Goal: Transaction & Acquisition: Purchase product/service

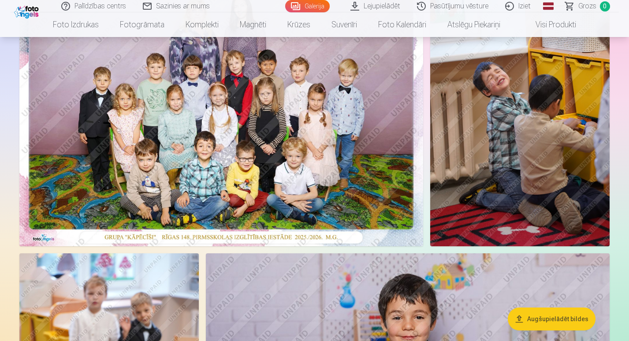
scroll to position [108, 0]
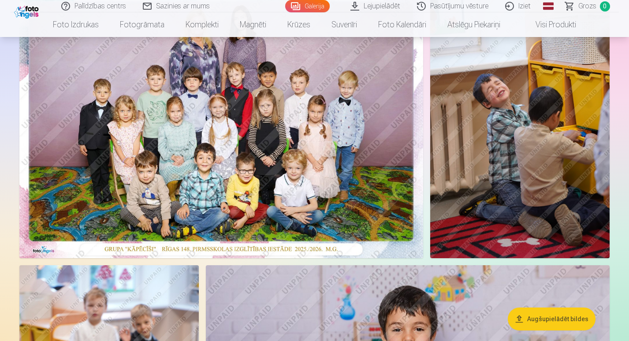
click at [324, 226] on img at bounding box center [221, 123] width 404 height 269
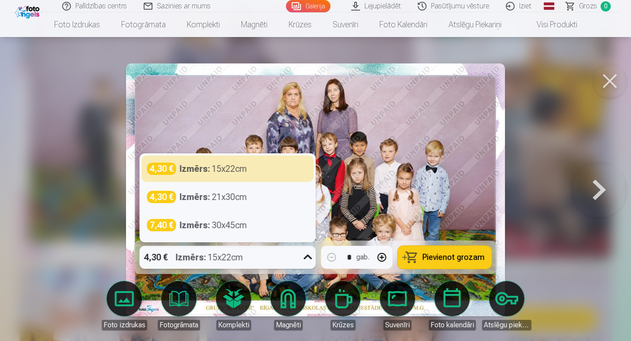
click at [308, 259] on icon at bounding box center [308, 257] width 14 height 14
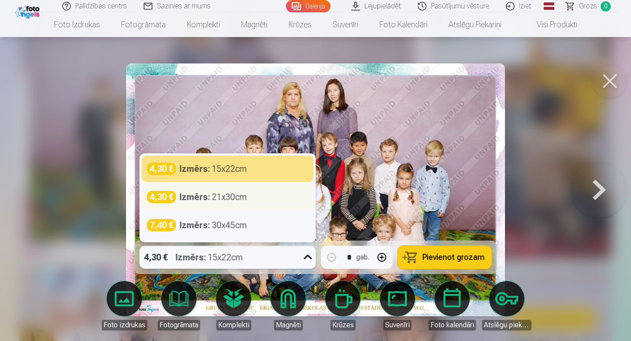
click at [233, 201] on div "Izmērs : 21x30cm" at bounding box center [213, 197] width 67 height 12
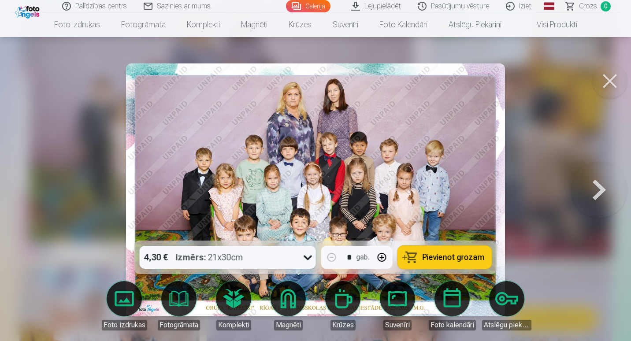
click at [437, 257] on span "Pievienot grozam" at bounding box center [454, 257] width 62 height 8
click at [600, 186] on button at bounding box center [599, 190] width 56 height 84
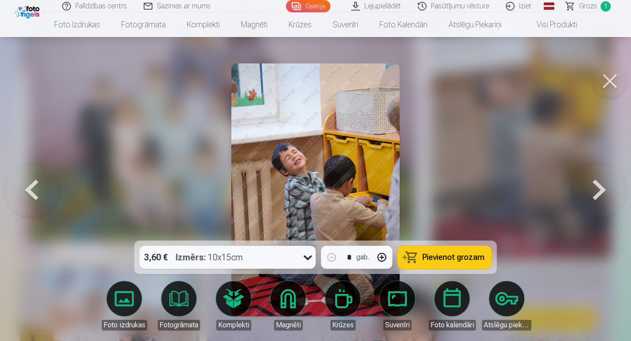
click at [600, 186] on button at bounding box center [599, 190] width 56 height 84
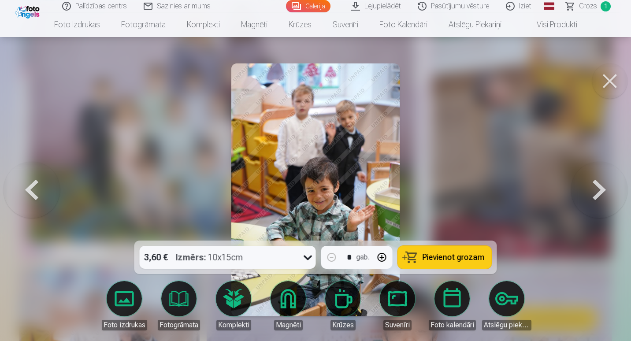
click at [600, 186] on button at bounding box center [599, 190] width 56 height 84
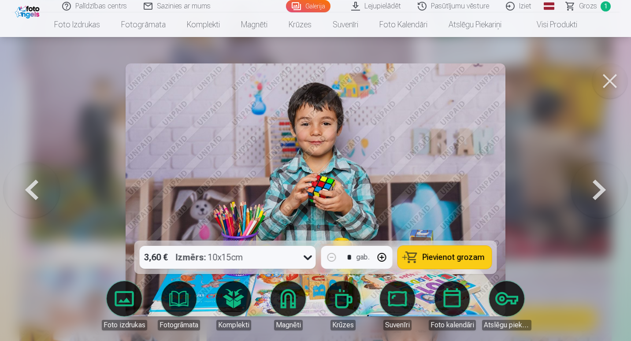
click at [600, 186] on button at bounding box center [599, 190] width 56 height 84
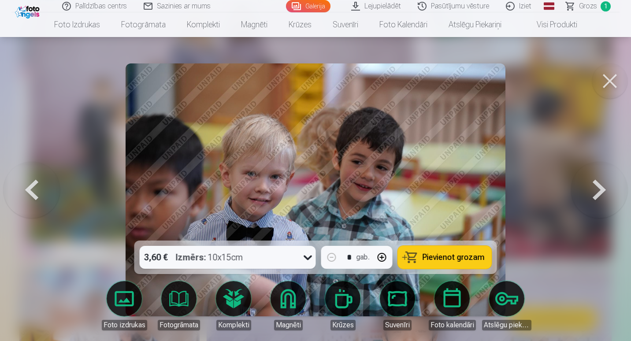
click at [600, 186] on button at bounding box center [599, 190] width 56 height 84
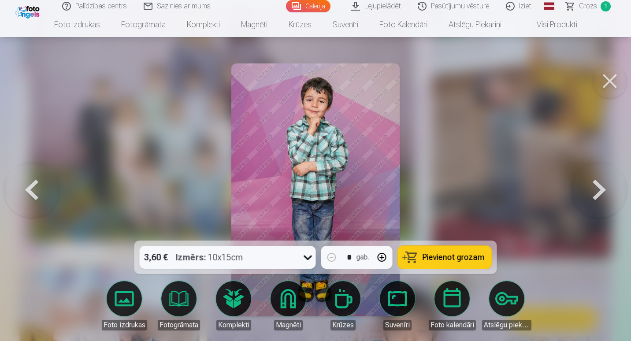
click at [600, 186] on button at bounding box center [599, 190] width 56 height 84
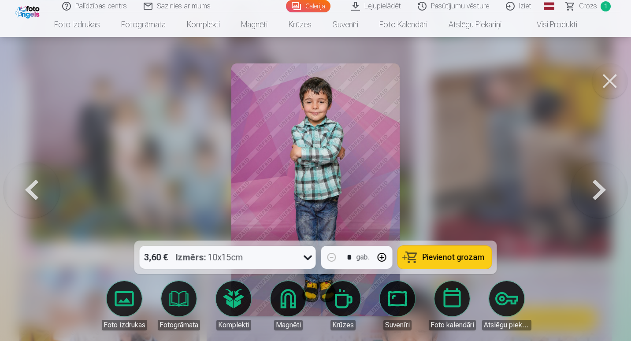
click at [600, 186] on button at bounding box center [599, 190] width 56 height 84
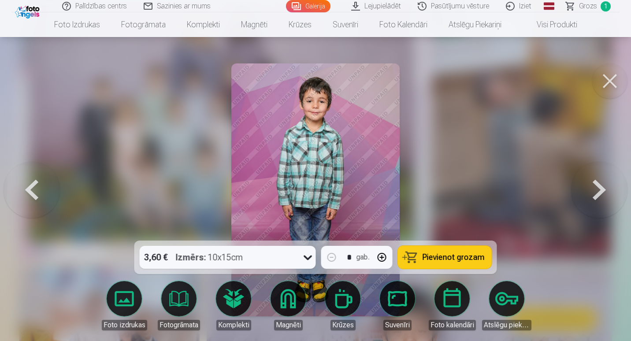
click at [600, 186] on button at bounding box center [599, 190] width 56 height 84
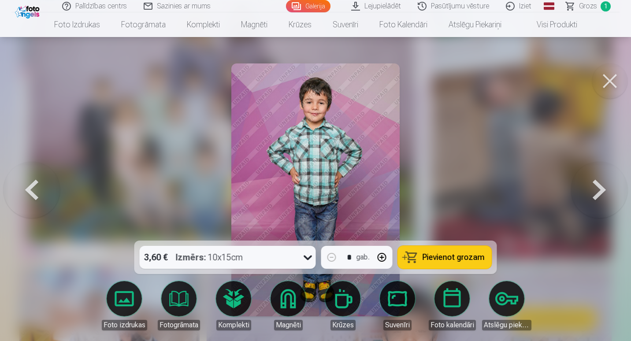
click at [600, 186] on button at bounding box center [599, 190] width 56 height 84
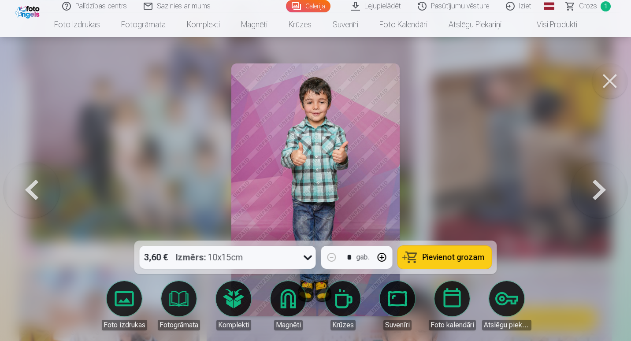
click at [442, 252] on button "Pievienot grozam" at bounding box center [445, 257] width 94 height 23
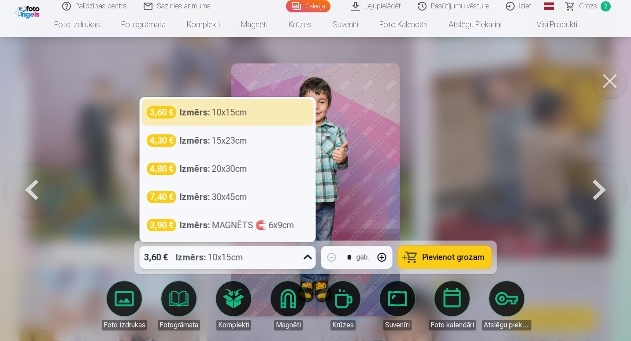
click at [302, 258] on icon at bounding box center [308, 257] width 14 height 14
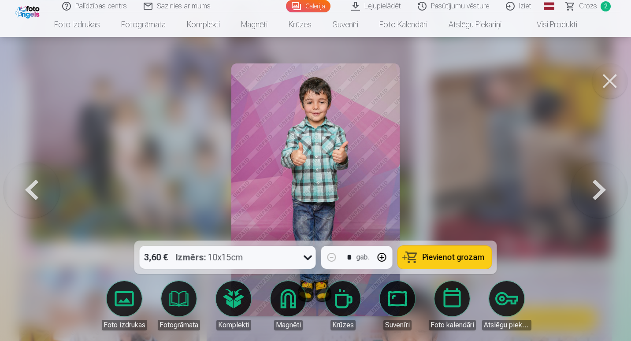
click at [601, 187] on button at bounding box center [599, 190] width 56 height 84
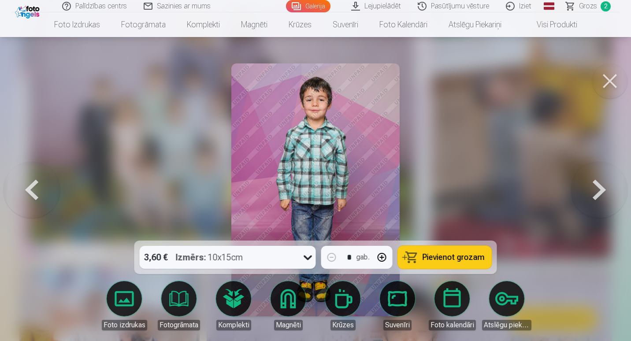
click at [601, 187] on button at bounding box center [599, 190] width 56 height 84
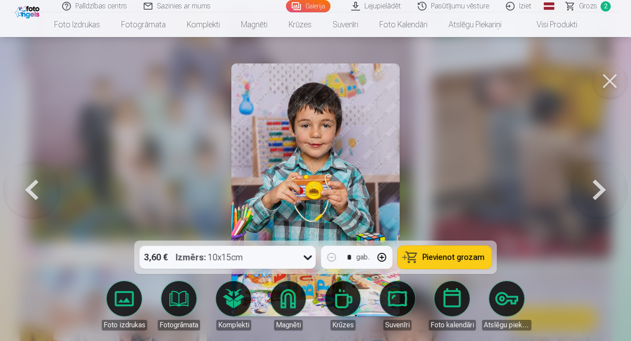
click at [601, 187] on button at bounding box center [599, 190] width 56 height 84
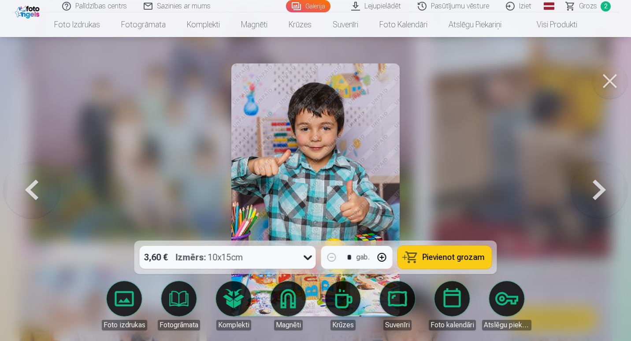
click at [601, 187] on button at bounding box center [599, 190] width 56 height 84
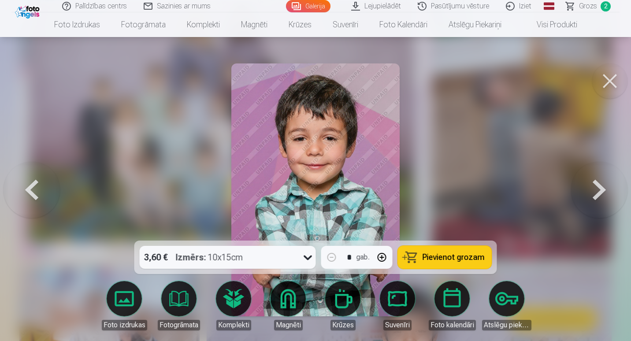
click at [601, 187] on button at bounding box center [599, 190] width 56 height 84
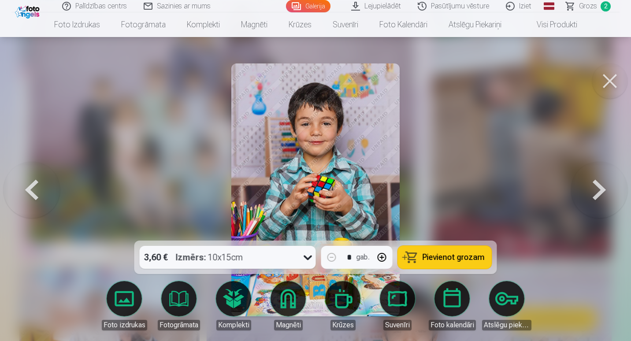
click at [601, 187] on button at bounding box center [599, 190] width 56 height 84
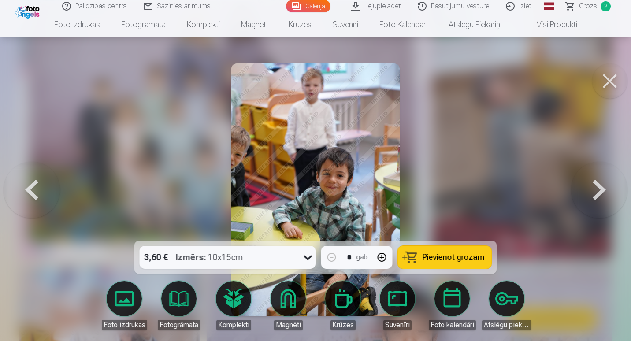
click at [601, 187] on button at bounding box center [599, 190] width 56 height 84
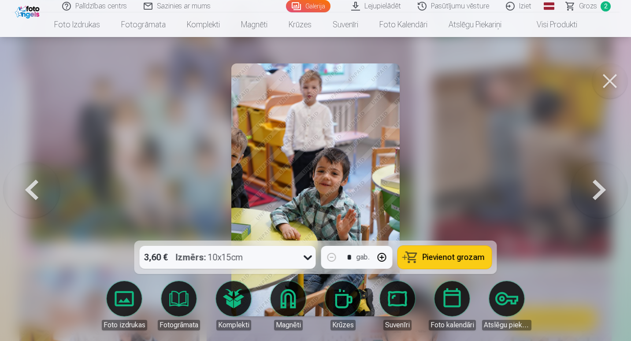
click at [601, 187] on button at bounding box center [599, 190] width 56 height 84
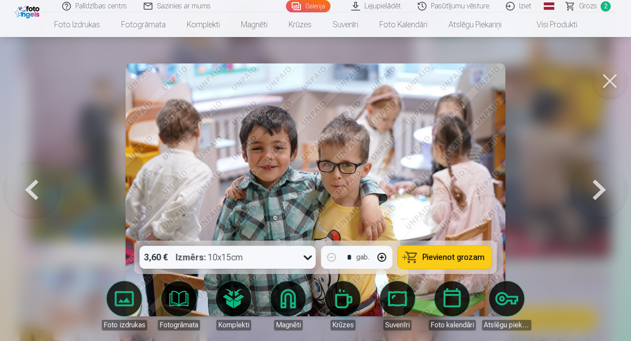
click at [601, 187] on button at bounding box center [599, 190] width 56 height 84
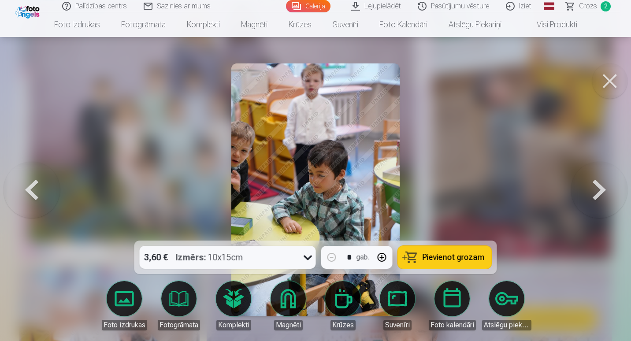
click at [601, 187] on button at bounding box center [599, 190] width 56 height 84
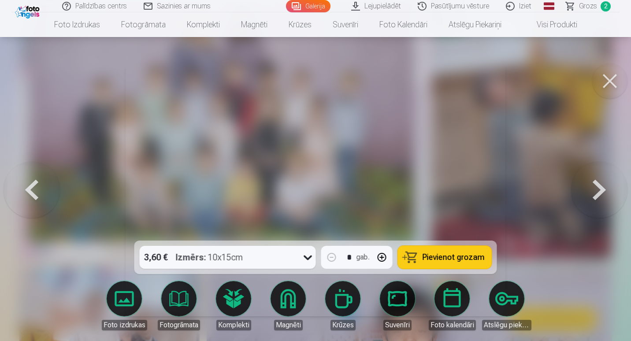
click at [601, 187] on button at bounding box center [599, 190] width 56 height 84
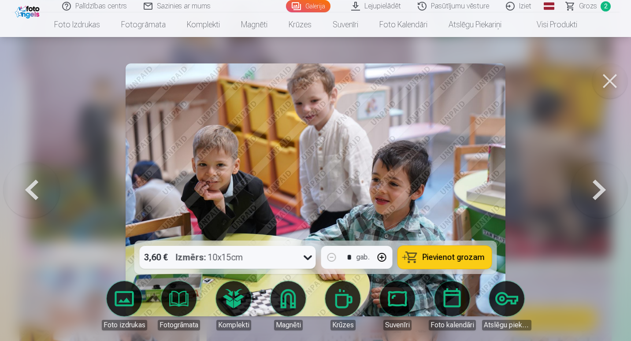
click at [601, 187] on button at bounding box center [599, 190] width 56 height 84
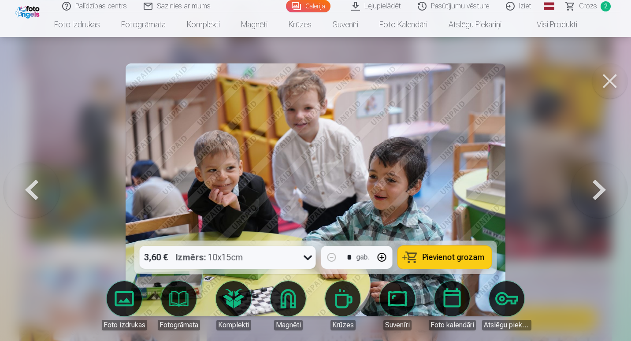
click at [601, 187] on button at bounding box center [599, 190] width 56 height 84
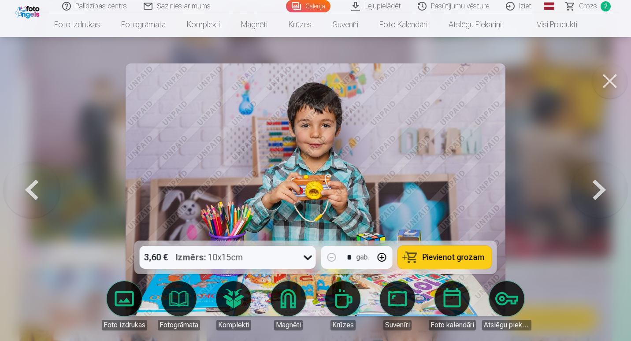
click at [601, 187] on button at bounding box center [599, 190] width 56 height 84
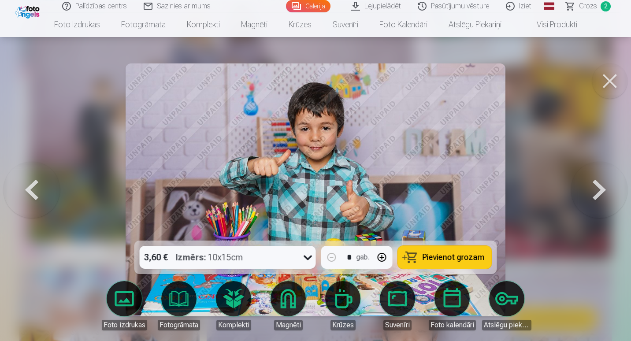
click at [35, 190] on button at bounding box center [32, 190] width 56 height 84
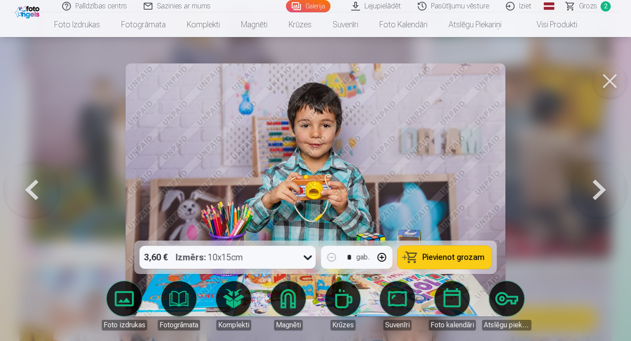
click at [603, 195] on button at bounding box center [599, 190] width 56 height 84
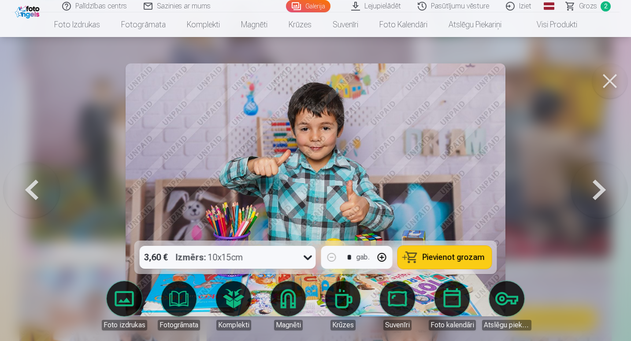
click at [603, 195] on button at bounding box center [599, 190] width 56 height 84
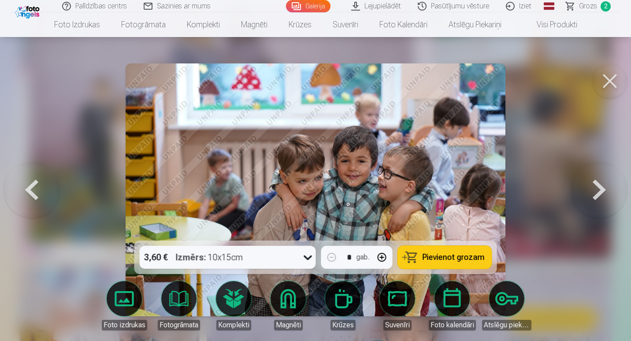
click at [603, 195] on button at bounding box center [599, 190] width 56 height 84
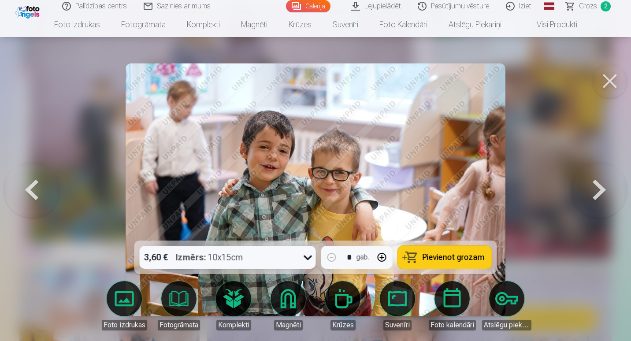
click at [603, 195] on button at bounding box center [599, 190] width 56 height 84
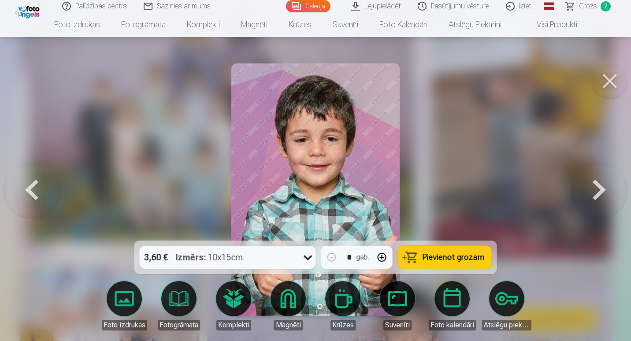
click at [601, 194] on button at bounding box center [599, 190] width 56 height 84
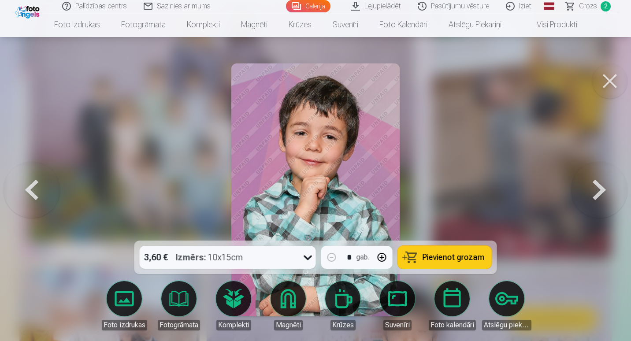
click at [601, 194] on button at bounding box center [599, 190] width 56 height 84
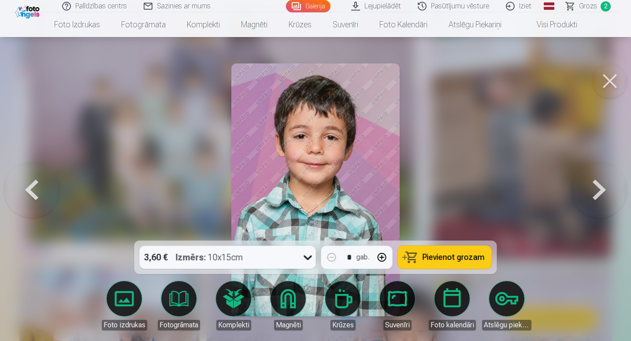
click at [601, 194] on button at bounding box center [599, 190] width 56 height 84
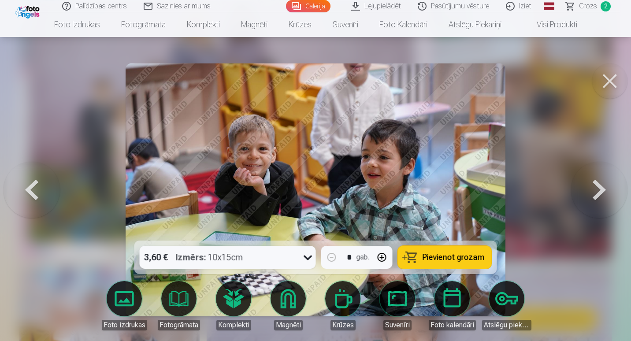
click at [35, 190] on button at bounding box center [32, 190] width 56 height 84
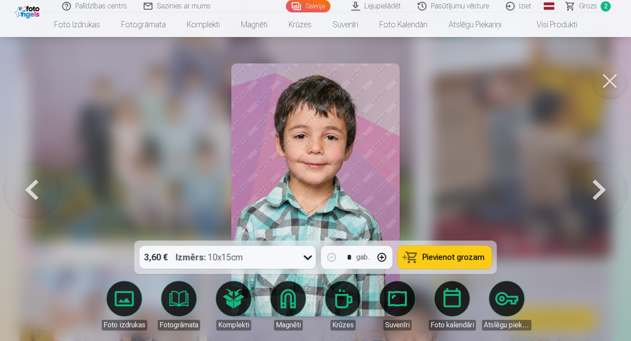
click at [453, 257] on span "Pievienot grozam" at bounding box center [454, 257] width 62 height 8
click at [599, 199] on button at bounding box center [599, 190] width 56 height 84
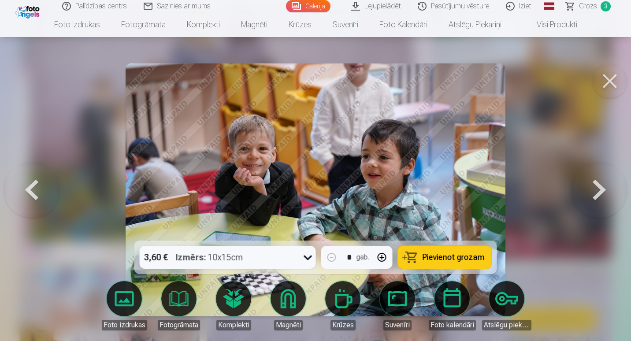
click at [599, 199] on button at bounding box center [599, 190] width 56 height 84
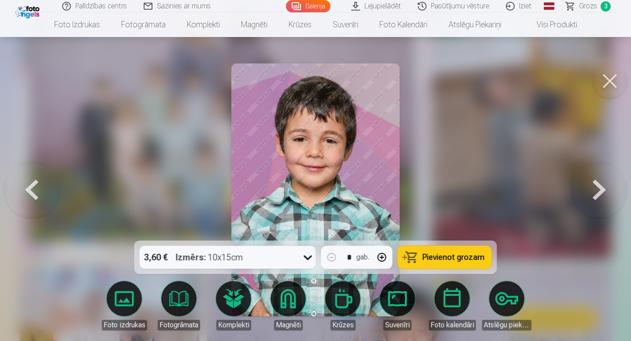
click at [599, 199] on button at bounding box center [599, 190] width 56 height 84
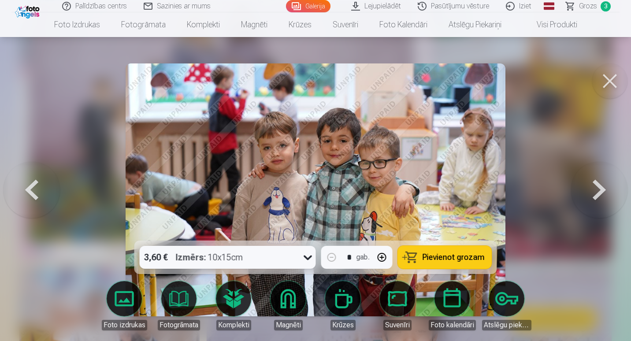
click at [33, 189] on button at bounding box center [32, 190] width 56 height 84
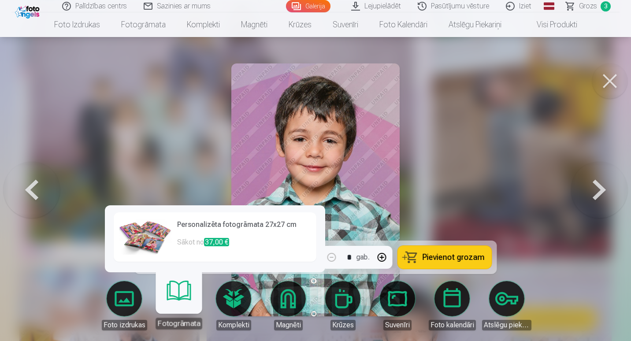
click at [183, 301] on link "Fotogrāmata" at bounding box center [179, 302] width 54 height 54
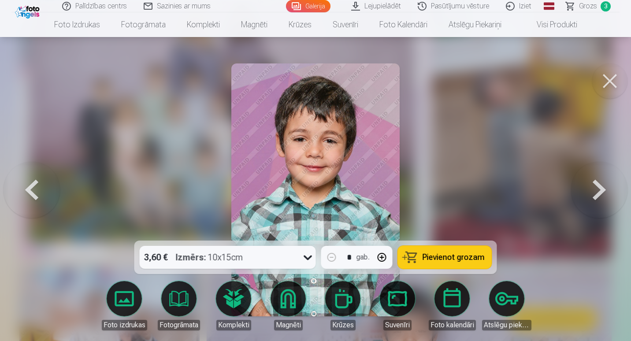
click at [601, 193] on button at bounding box center [599, 190] width 56 height 84
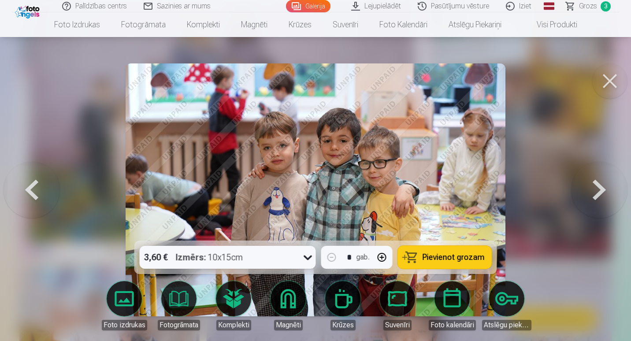
click at [601, 193] on button at bounding box center [599, 190] width 56 height 84
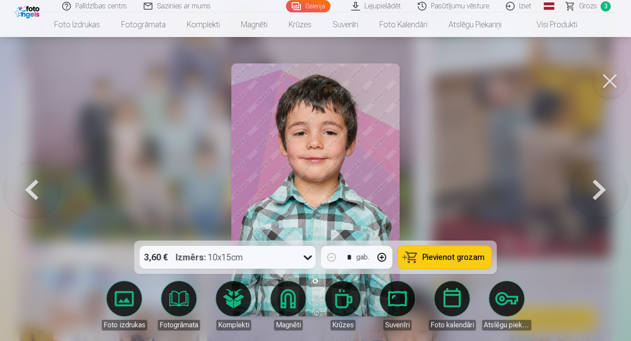
click at [601, 193] on button at bounding box center [599, 190] width 56 height 84
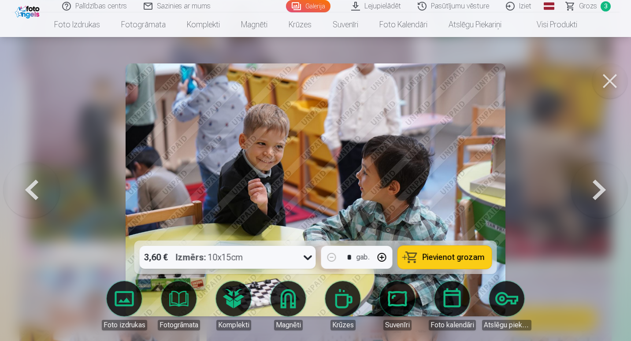
click at [601, 193] on button at bounding box center [599, 190] width 56 height 84
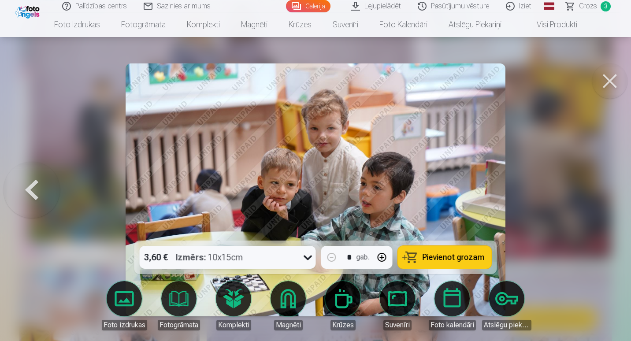
click at [601, 193] on div at bounding box center [315, 170] width 631 height 341
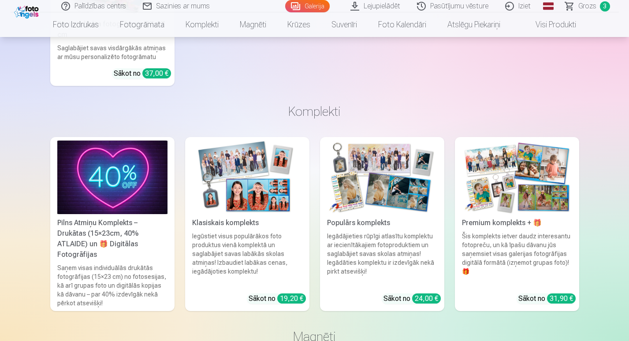
scroll to position [6720, 0]
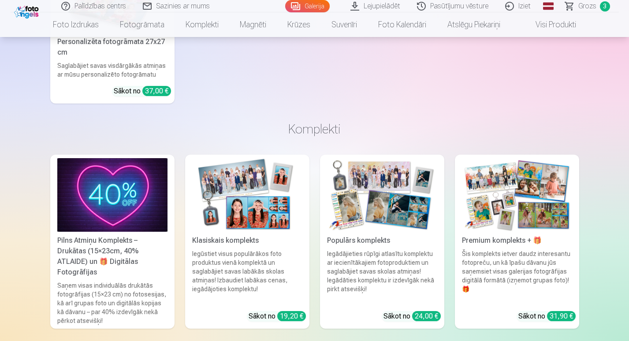
click at [127, 259] on div "Pilns Atmiņu Komplekts – Drukātas (15×23cm, 40% ATLAIDE) un 🎁 Digitālas Fotogrā…" at bounding box center [112, 256] width 117 height 42
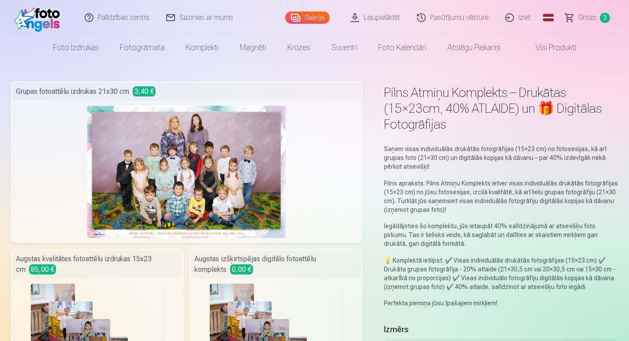
scroll to position [3201, 0]
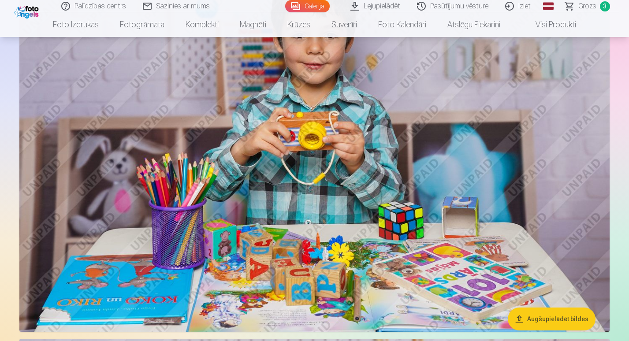
click at [547, 26] on link "Visi produkti" at bounding box center [549, 24] width 76 height 25
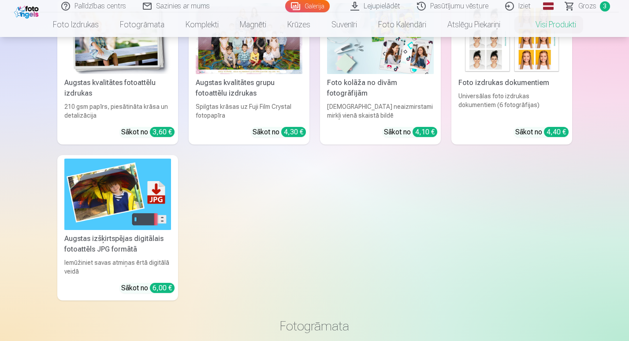
scroll to position [121, 0]
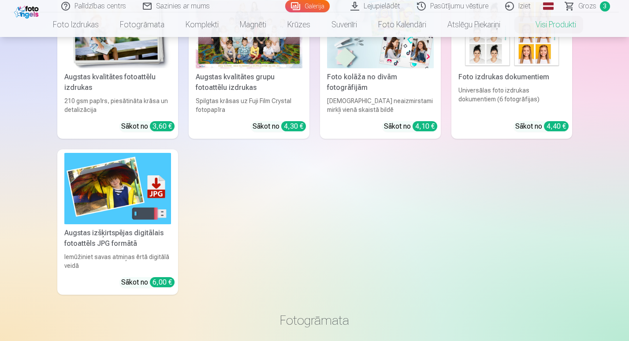
click at [118, 237] on div "Augstas izšķirtspējas digitālais fotoattēls JPG formātā" at bounding box center [118, 238] width 114 height 21
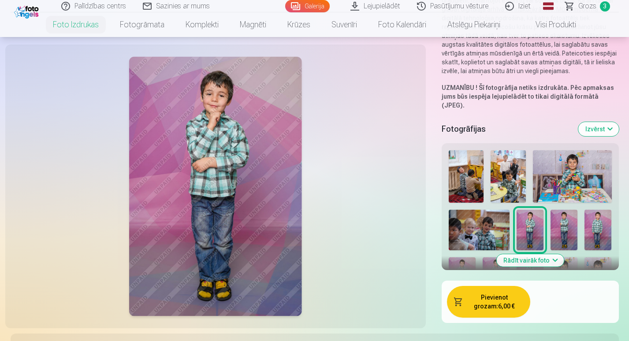
scroll to position [149, 0]
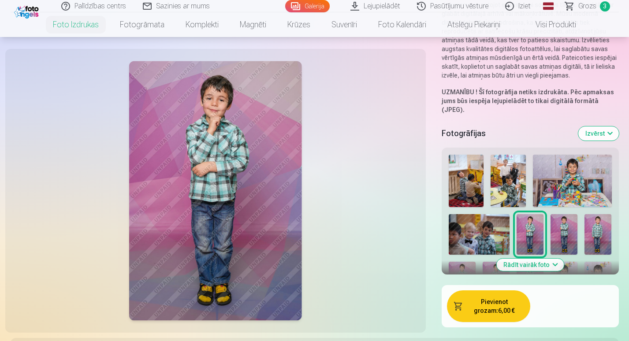
click at [531, 259] on button "Rādīt vairāk foto" at bounding box center [529, 265] width 67 height 12
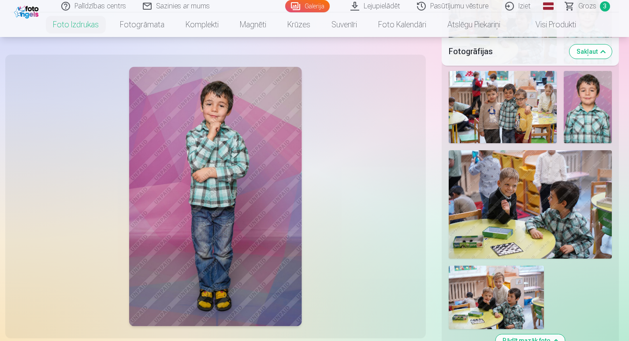
scroll to position [1941, 0]
